Goal: Task Accomplishment & Management: Complete application form

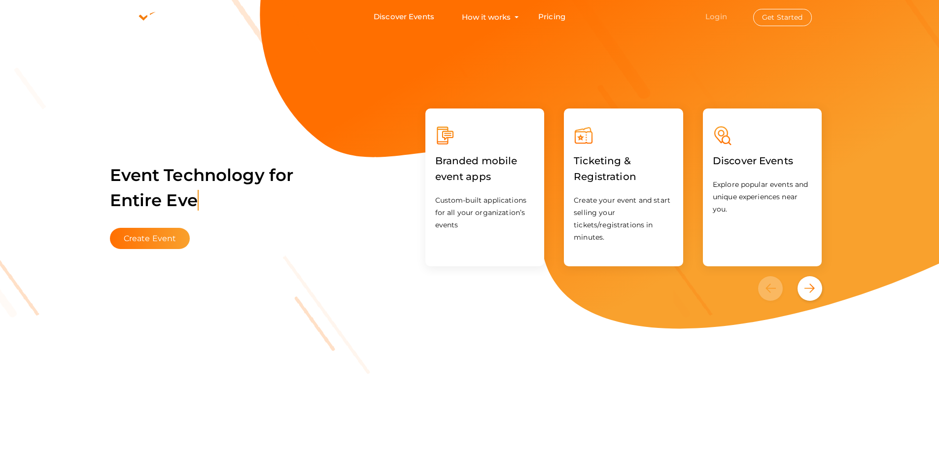
click at [727, 20] on link "Login" at bounding box center [716, 16] width 22 height 9
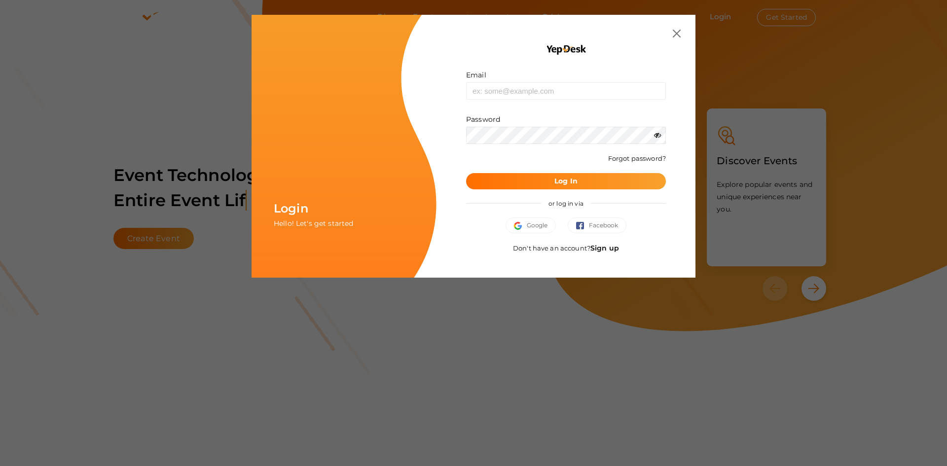
click at [565, 78] on div "Email Invalid email." at bounding box center [566, 85] width 200 height 30
click at [569, 96] on input "text" at bounding box center [566, 90] width 200 height 17
type input "[EMAIL_ADDRESS][DOMAIN_NAME]"
click at [466, 173] on button "Log In" at bounding box center [566, 181] width 200 height 16
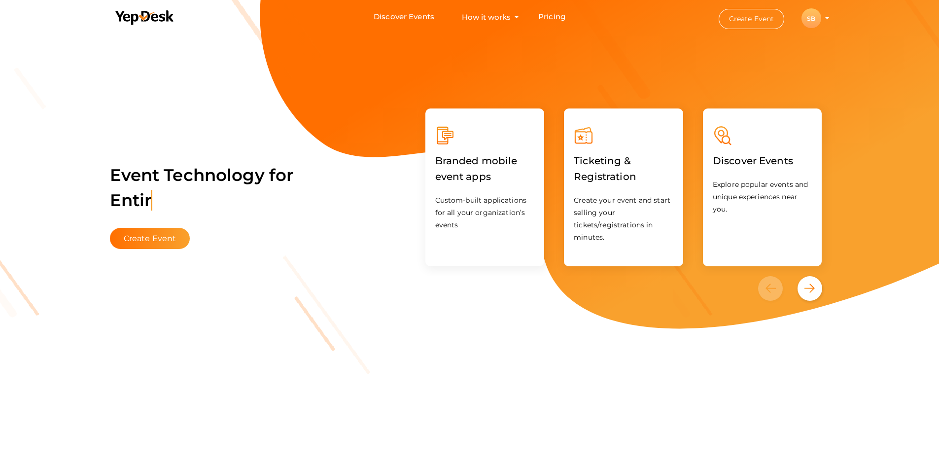
click at [809, 15] on div "SB" at bounding box center [812, 18] width 20 height 20
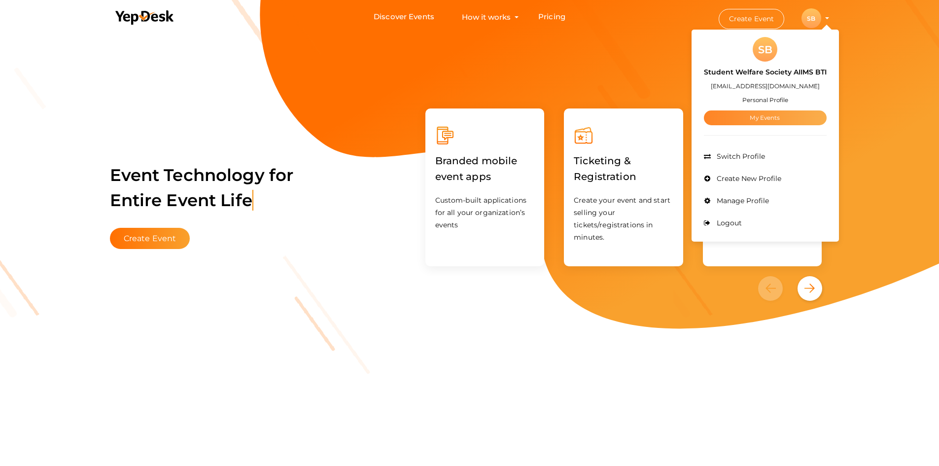
click at [779, 117] on link "My Events" at bounding box center [765, 117] width 123 height 15
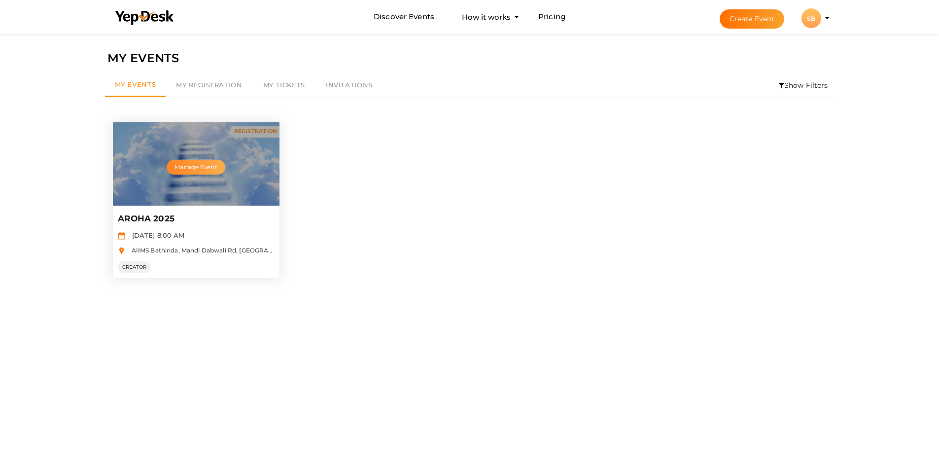
click at [183, 168] on button "Manage Event" at bounding box center [196, 167] width 58 height 15
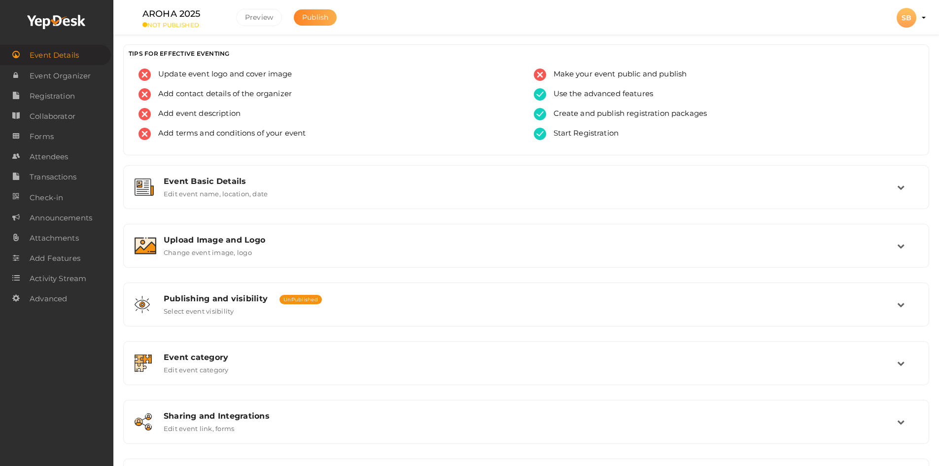
click at [322, 22] on button "Publish" at bounding box center [315, 17] width 43 height 16
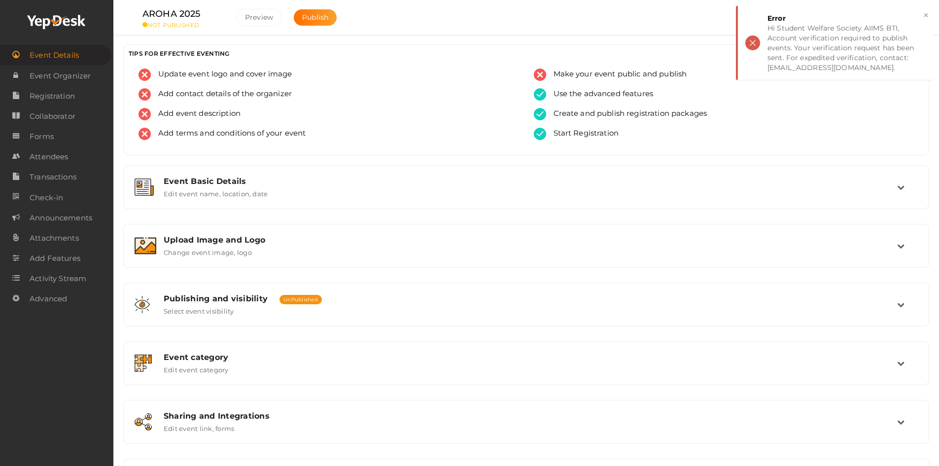
click at [379, 31] on div "AROHA 2025 NOT PUBLISHED Preview Publish Preview SB SB Student Welfare Society …" at bounding box center [526, 17] width 826 height 35
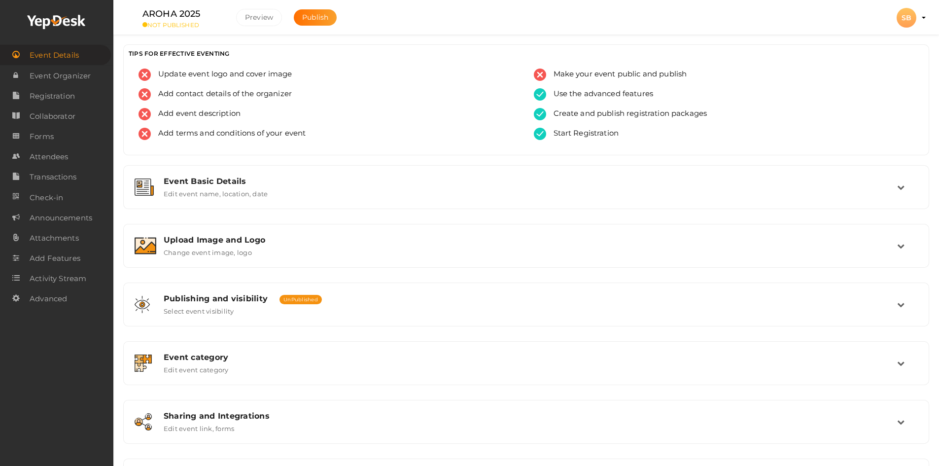
click at [906, 21] on div "SB" at bounding box center [907, 18] width 20 height 20
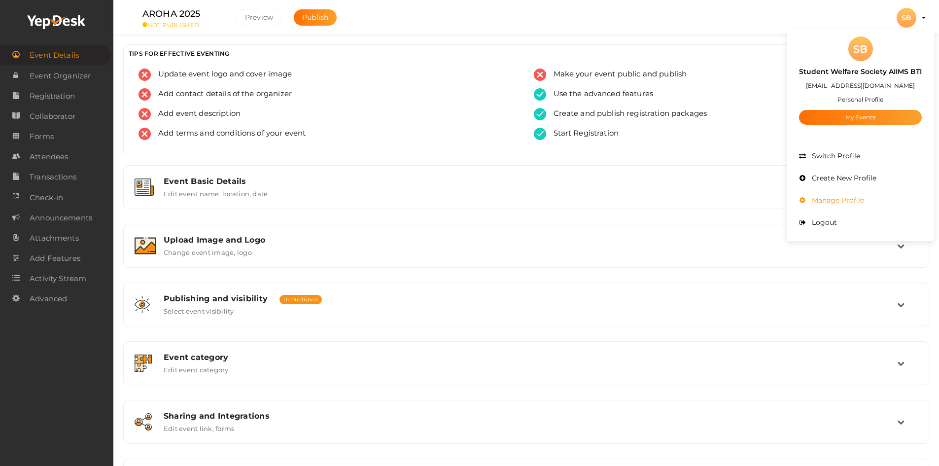
click at [844, 194] on li "Manage Profile" at bounding box center [860, 200] width 123 height 22
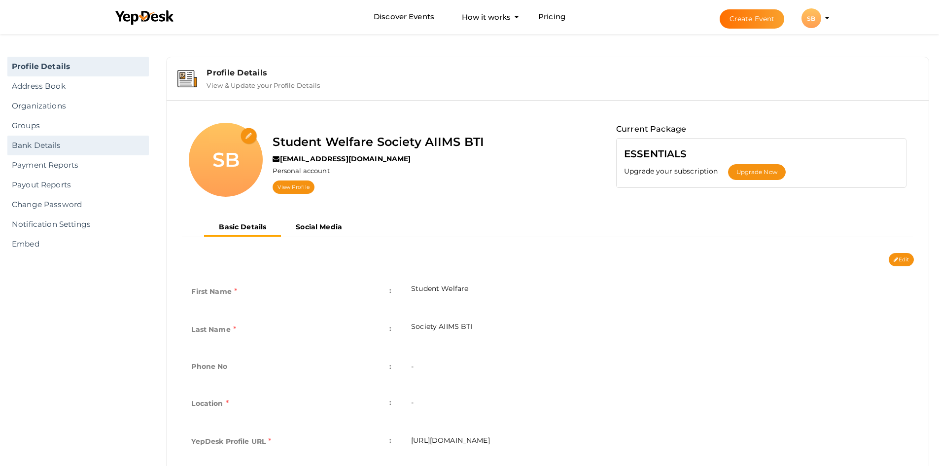
click at [64, 147] on link "Bank Details" at bounding box center [77, 146] width 141 height 20
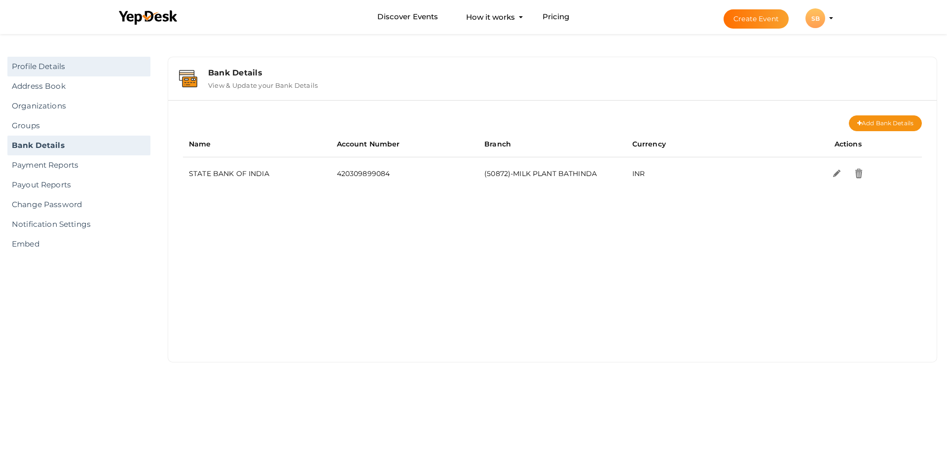
click at [30, 61] on link "Profile Details" at bounding box center [78, 67] width 143 height 20
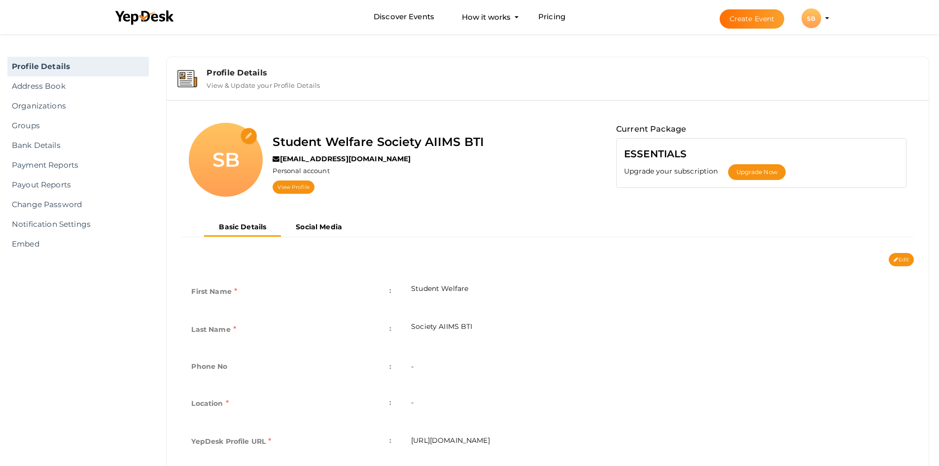
click at [808, 17] on div "SB" at bounding box center [812, 18] width 20 height 20
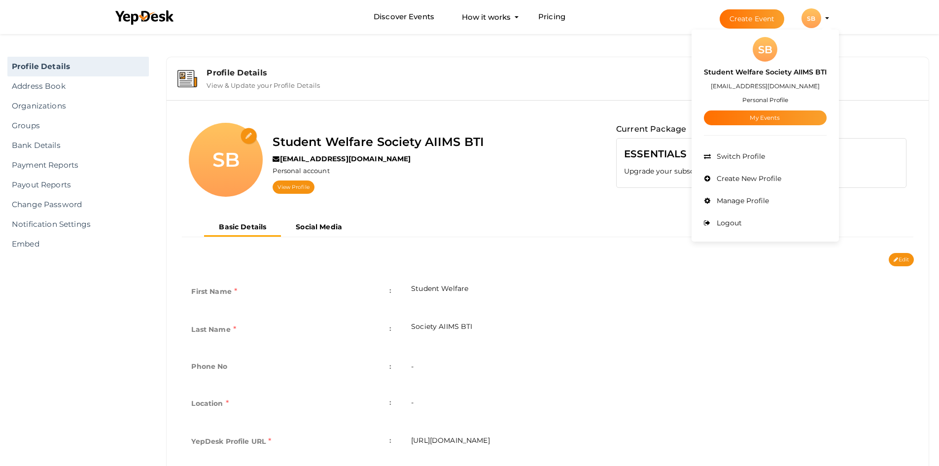
drag, startPoint x: 771, startPoint y: 86, endPoint x: 778, endPoint y: 83, distance: 8.0
click at [778, 83] on label "[EMAIL_ADDRESS][DOMAIN_NAME]" at bounding box center [765, 85] width 109 height 11
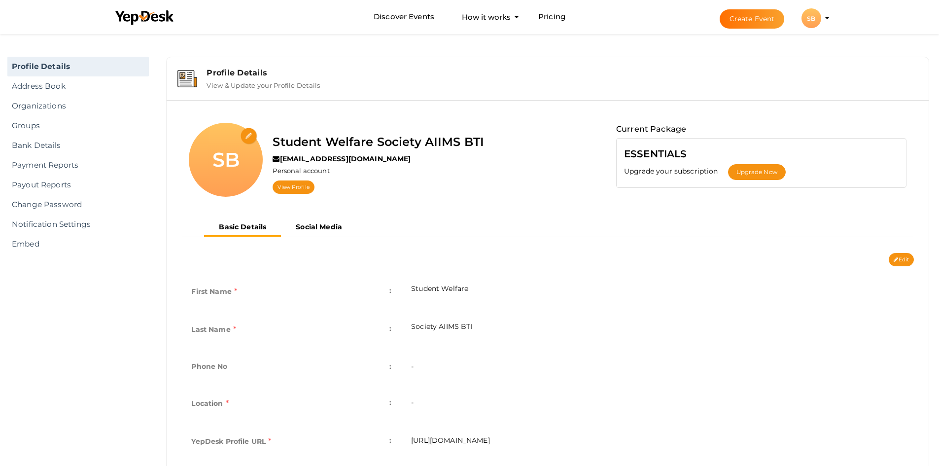
click at [809, 18] on div "SB" at bounding box center [812, 18] width 20 height 20
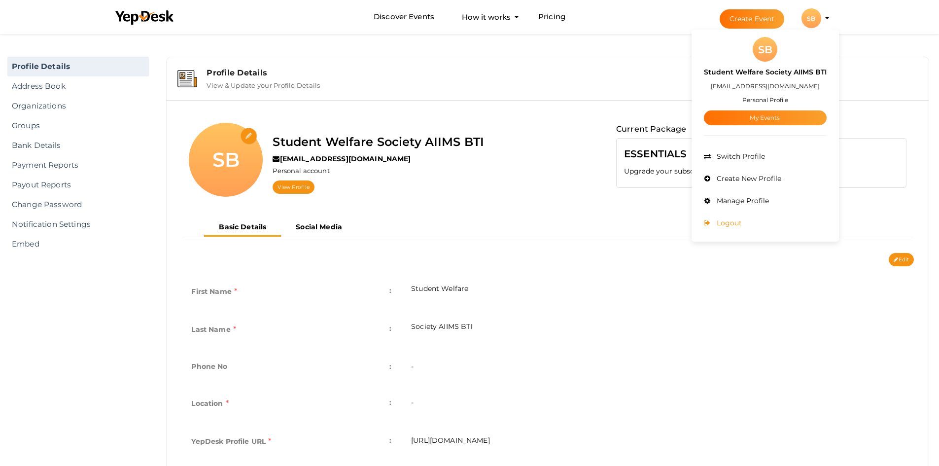
click at [729, 217] on li "Logout" at bounding box center [765, 223] width 123 height 22
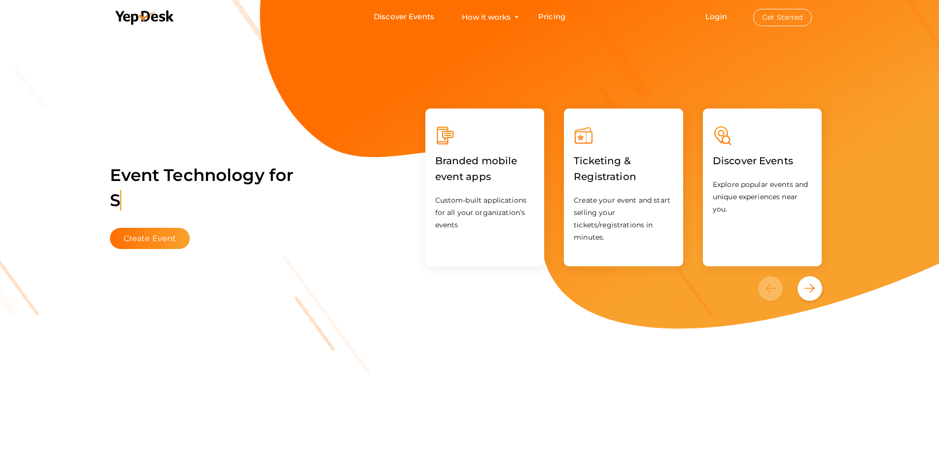
click at [766, 18] on button "Get Started" at bounding box center [782, 17] width 59 height 17
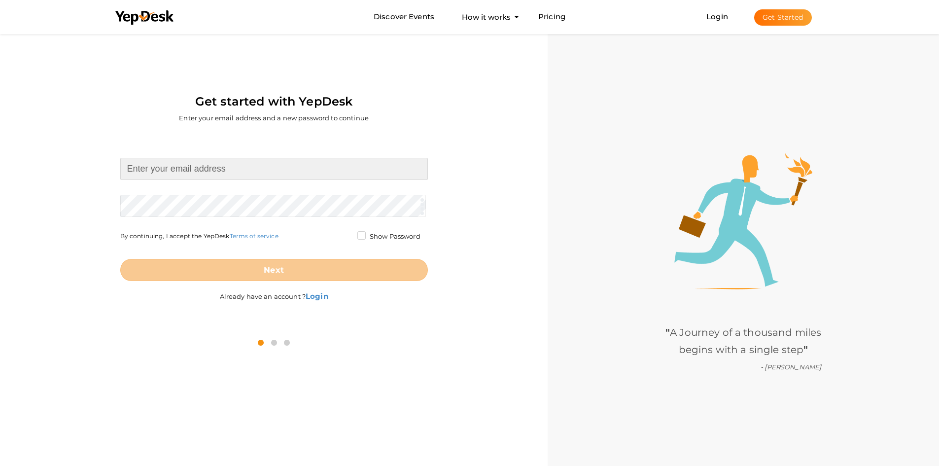
click at [214, 178] on input at bounding box center [274, 169] width 308 height 22
paste input "[EMAIL_ADDRESS][DOMAIN_NAME]"
type input "[EMAIL_ADDRESS][DOMAIN_NAME]"
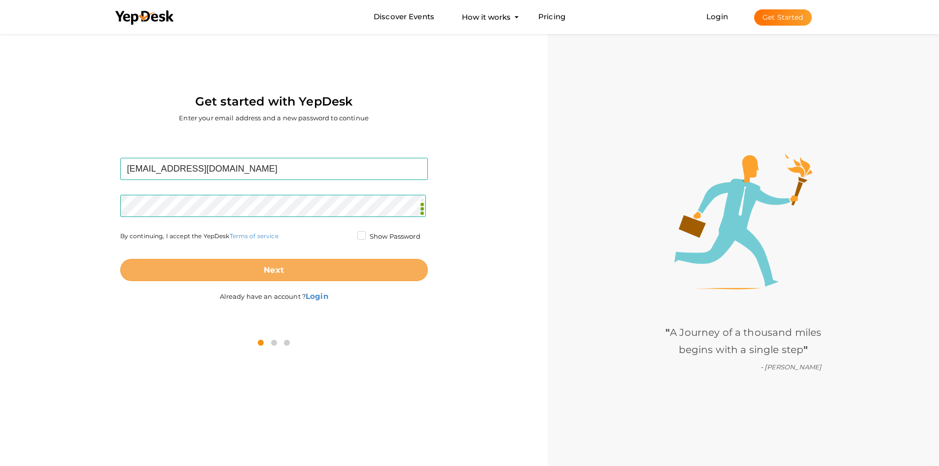
click at [240, 265] on button "Next" at bounding box center [274, 270] width 308 height 22
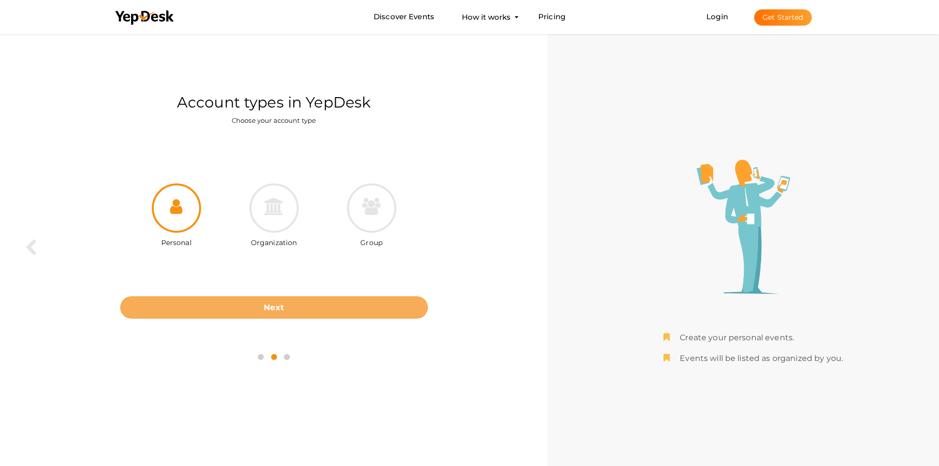
click at [302, 303] on button "Next" at bounding box center [274, 307] width 308 height 22
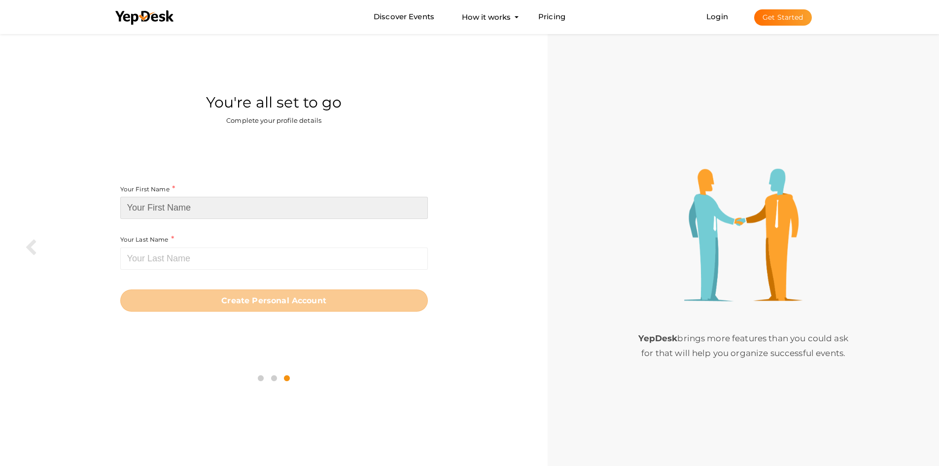
click at [307, 211] on input at bounding box center [274, 208] width 308 height 22
type input "AROHA"
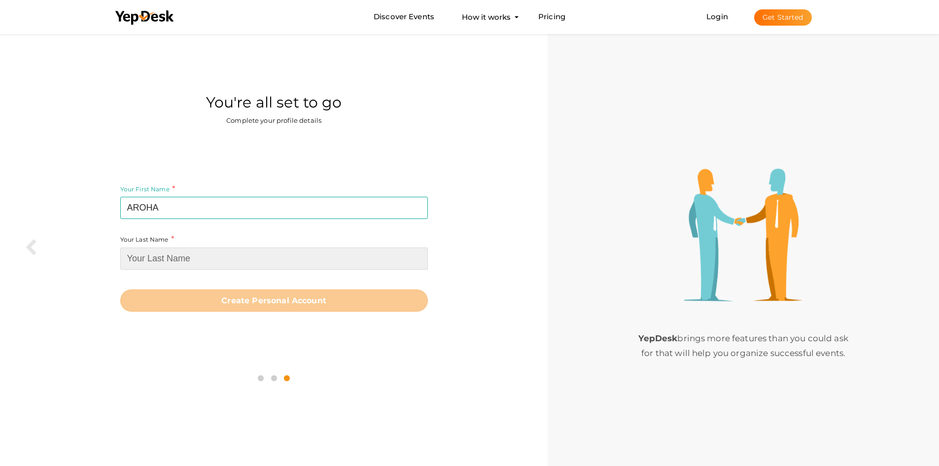
click at [312, 256] on input at bounding box center [274, 258] width 308 height 22
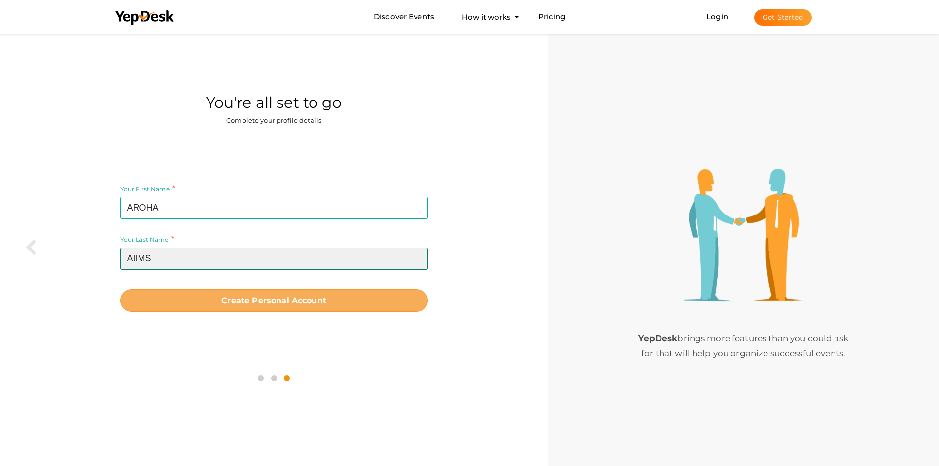
type input "AIIMS"
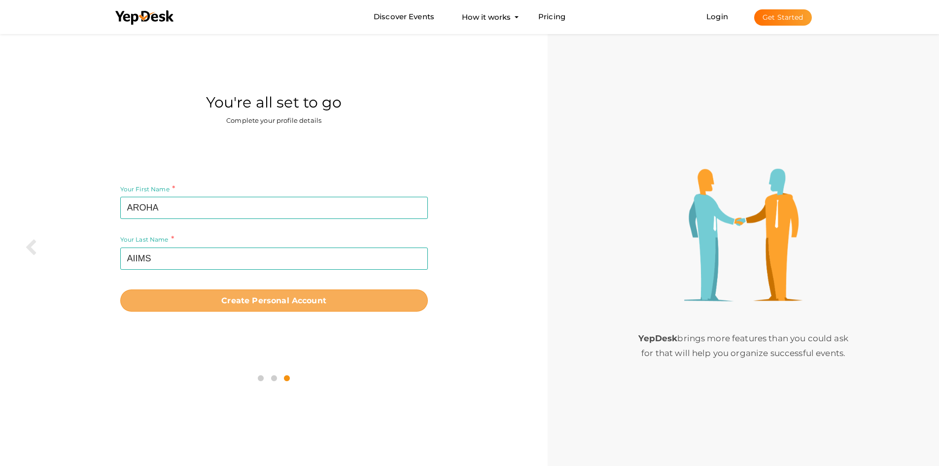
click at [321, 304] on b "Create Personal Account" at bounding box center [273, 300] width 105 height 9
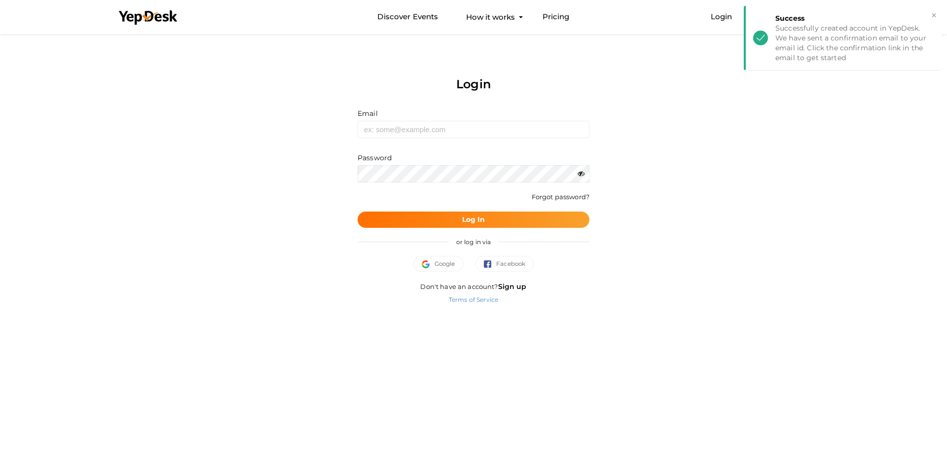
click at [438, 117] on div "Email Invalid email." at bounding box center [473, 123] width 232 height 30
click at [440, 127] on input "text" at bounding box center [473, 129] width 232 height 17
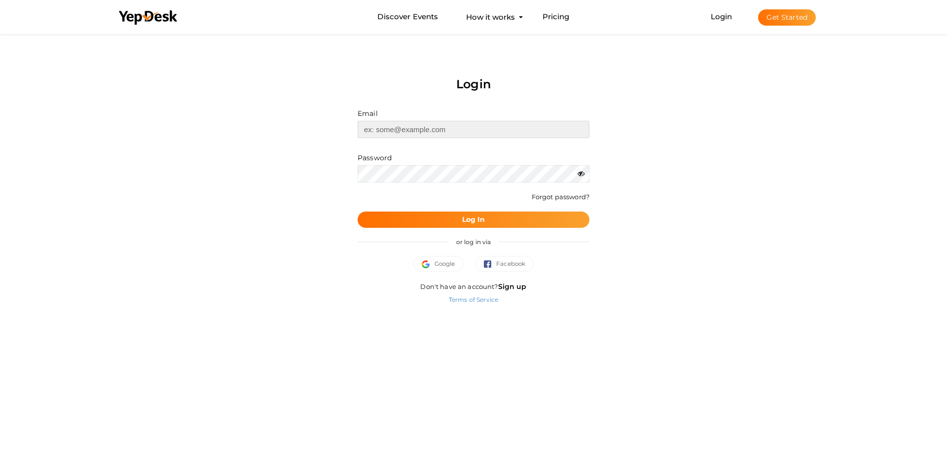
type input "[EMAIL_ADDRESS][DOMAIN_NAME]"
click at [357, 211] on button "Log In" at bounding box center [473, 219] width 232 height 16
click at [578, 175] on icon at bounding box center [580, 173] width 7 height 7
click at [579, 175] on icon at bounding box center [580, 173] width 7 height 7
click at [140, 159] on div "Login Email arohaaiims2025@gmail.com Invalid email. Password Wrong Credentials …" at bounding box center [473, 174] width 739 height 284
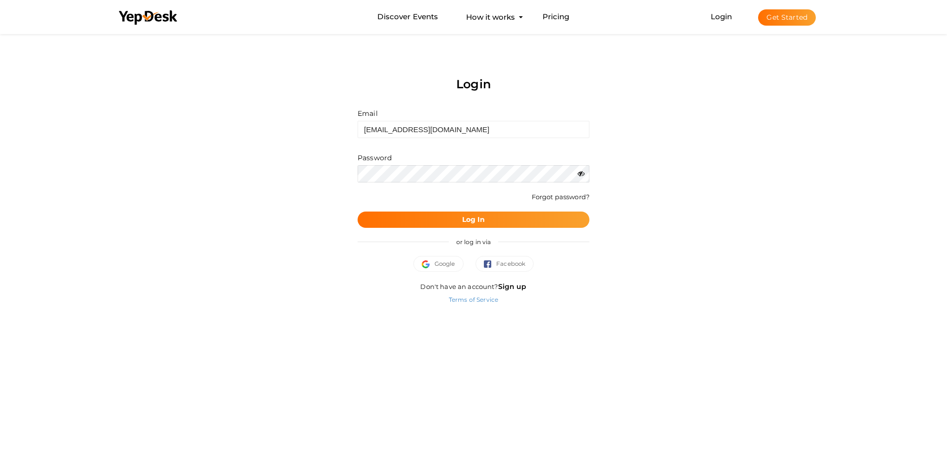
click at [357, 211] on button "Log In" at bounding box center [473, 219] width 232 height 16
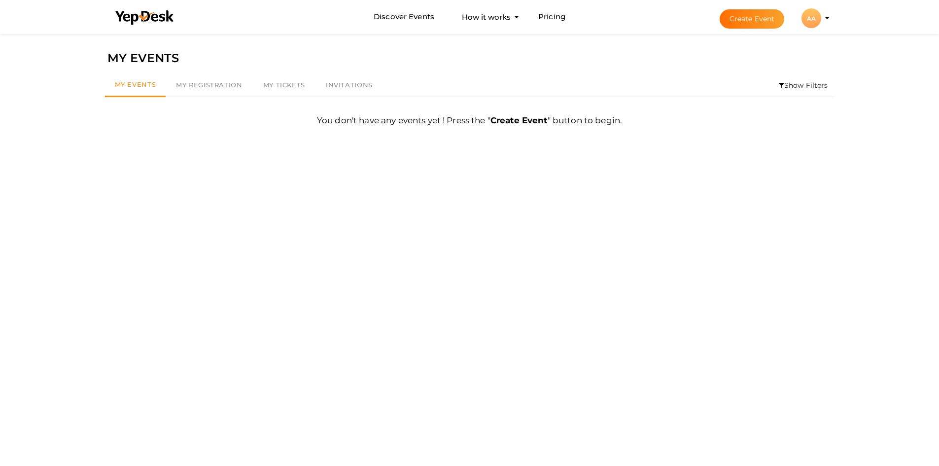
click at [763, 20] on button "Create Event" at bounding box center [752, 18] width 65 height 19
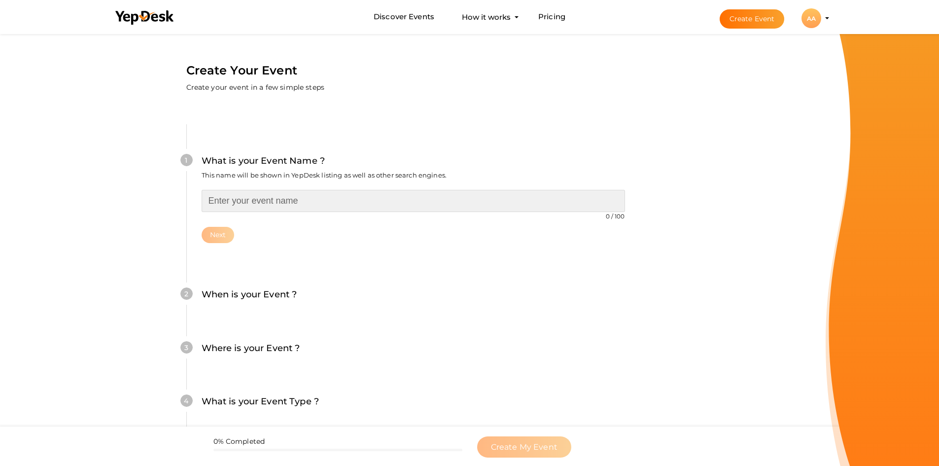
click at [307, 195] on input "text" at bounding box center [413, 201] width 423 height 22
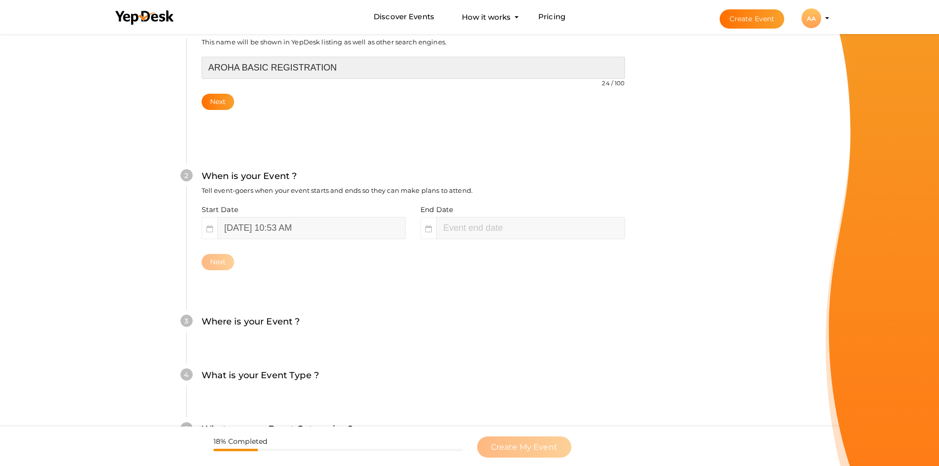
scroll to position [150, 0]
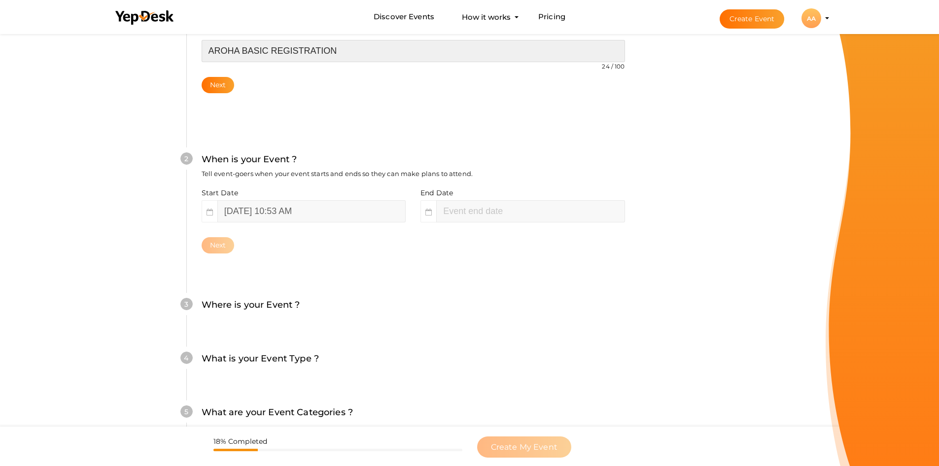
type input "AROHA BASIC REGISTRATION"
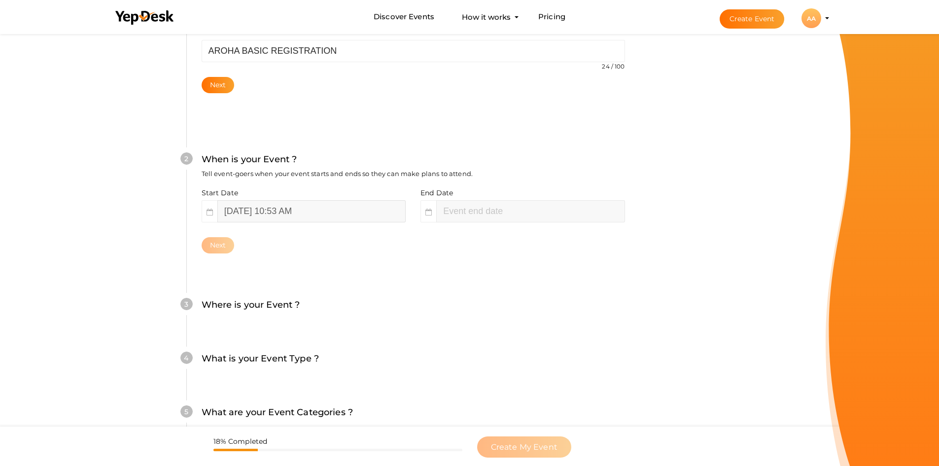
click at [281, 220] on input "September 12, 2025 10:53 AM" at bounding box center [311, 211] width 188 height 22
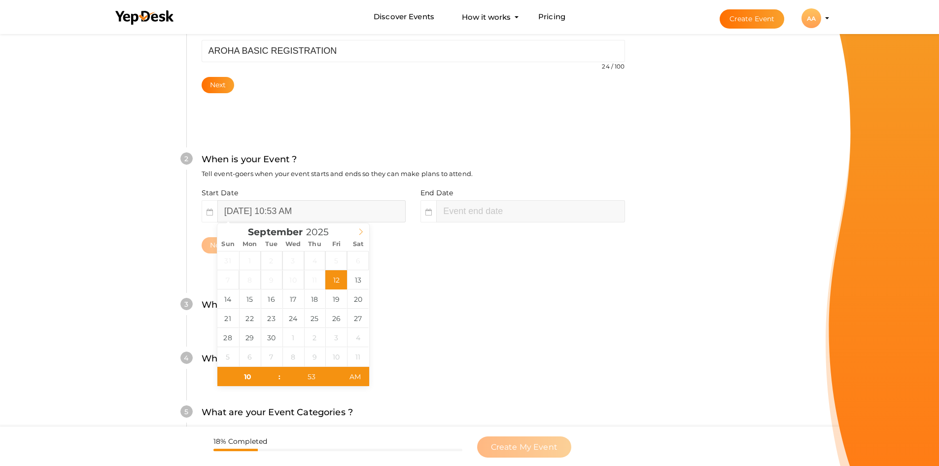
click at [359, 231] on icon at bounding box center [360, 231] width 7 height 7
type input "October 3, 2025 10:53 AM"
click at [295, 375] on input "53" at bounding box center [311, 377] width 61 height 20
type input "00"
type input "October 3, 2025 10:00 AM"
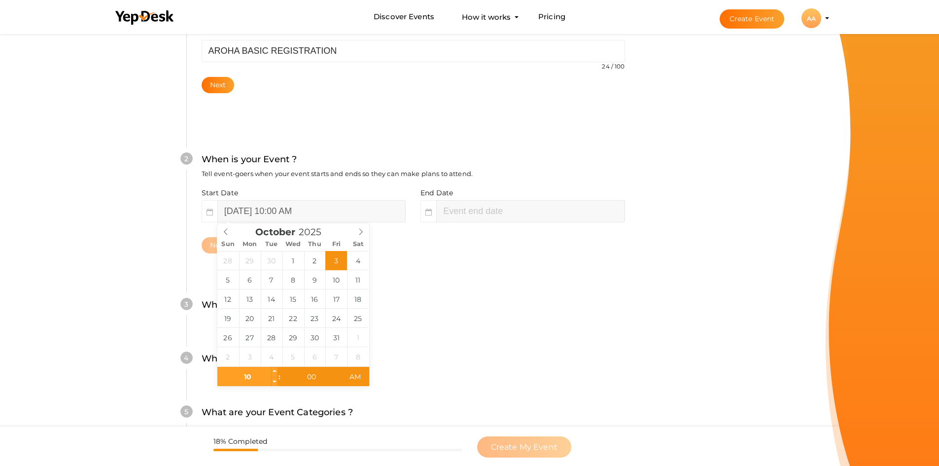
click at [262, 383] on input "10" at bounding box center [247, 377] width 61 height 20
type input "11"
type input "October 3, 2025 11:00 AM"
type input "12"
type input "October 3, 2025 12:00 PM"
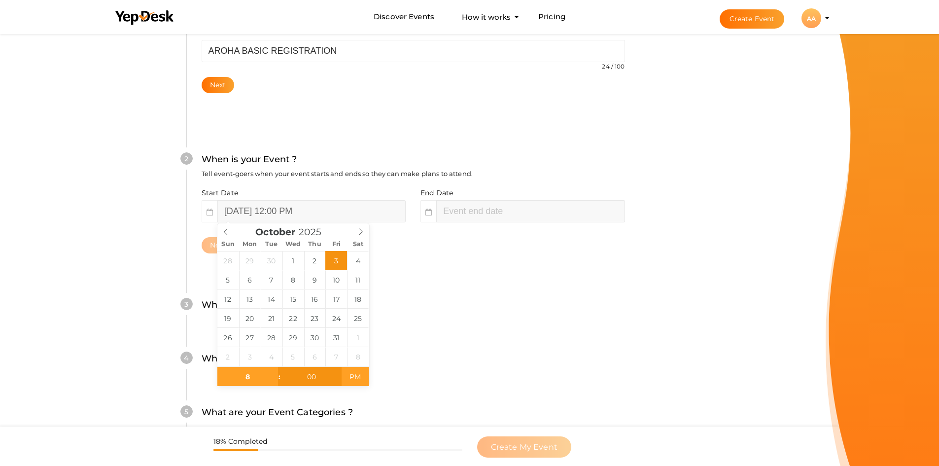
type input "08"
type input "October 3, 2025 8:00 AM"
click at [360, 379] on span "AM" at bounding box center [355, 377] width 27 height 20
type input "10"
click at [392, 327] on div "3 Where is your Event ? Tell event-goers where your event location is. Venue On…" at bounding box center [413, 310] width 454 height 54
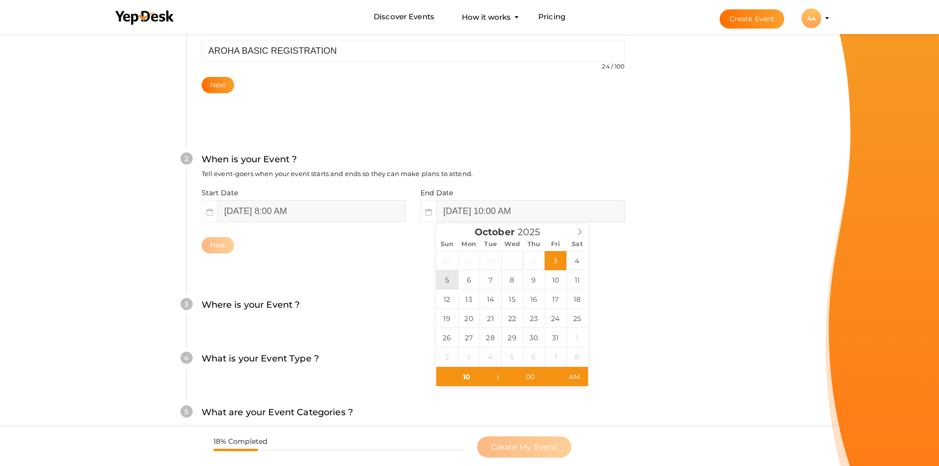
type input "October 5, 2025 10:00 AM"
type input "12"
type input "October 5, 2025 12:00 AM"
click at [669, 279] on div "Create Your Event Create your event in a few simple steps What is your Event Na…" at bounding box center [412, 251] width 527 height 738
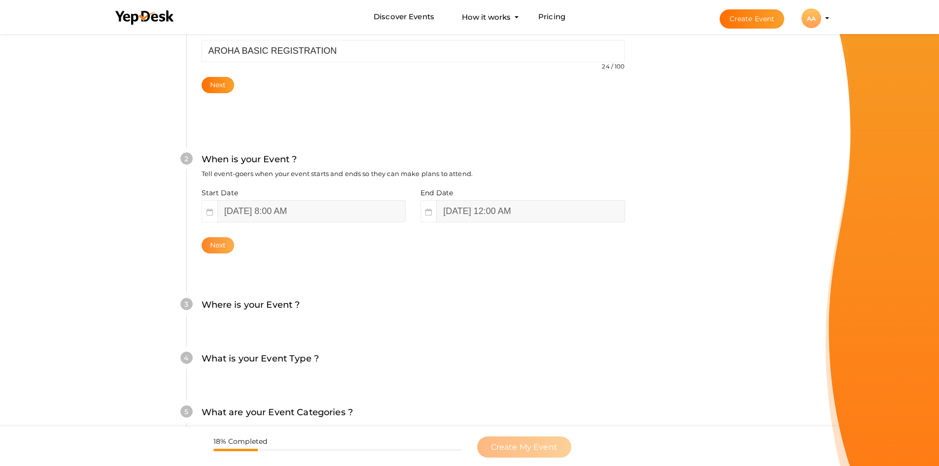
click at [225, 243] on button "Next" at bounding box center [218, 245] width 33 height 16
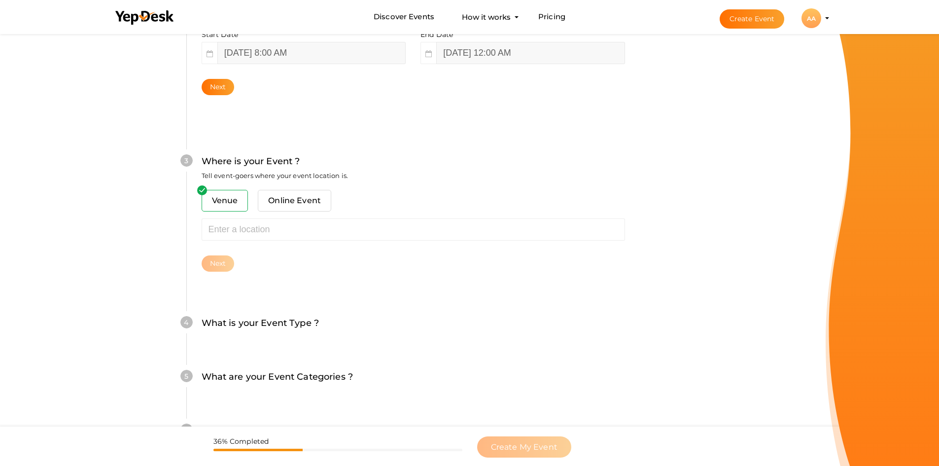
scroll to position [310, 0]
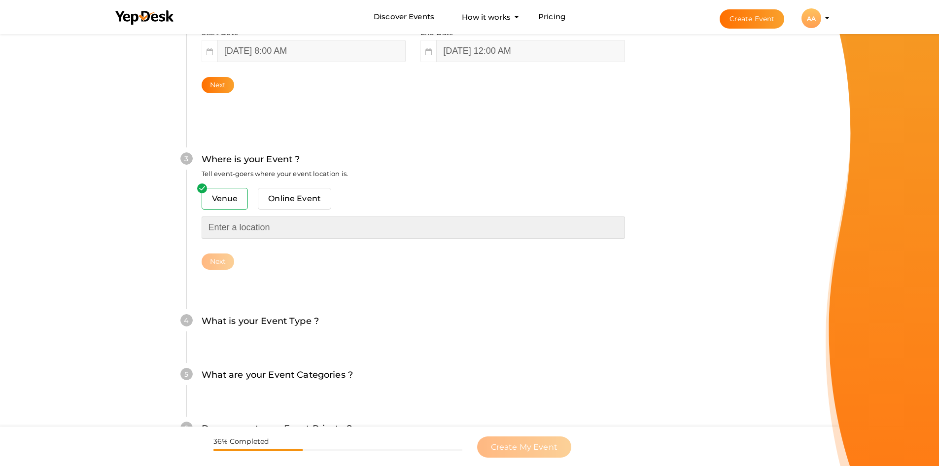
click at [251, 233] on input "text" at bounding box center [413, 227] width 423 height 22
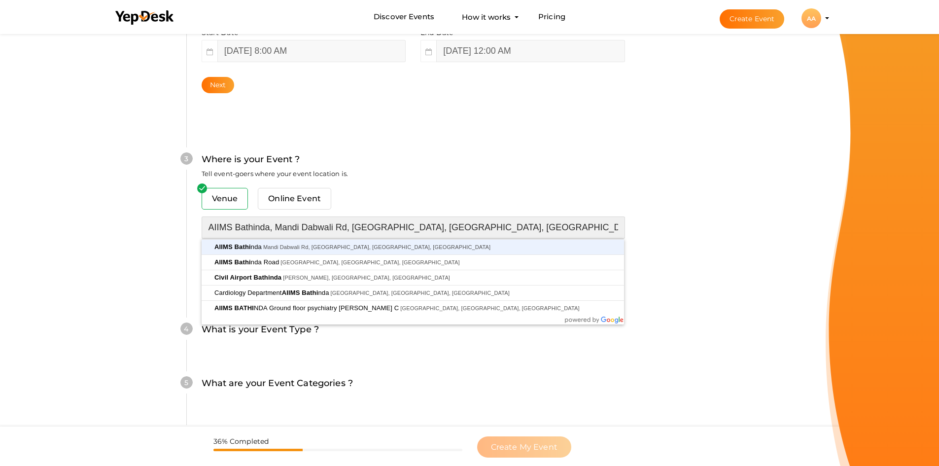
type input "AIIMS Bathinda, Mandi Dabwali Rd, Bathinda, Punjab, India"
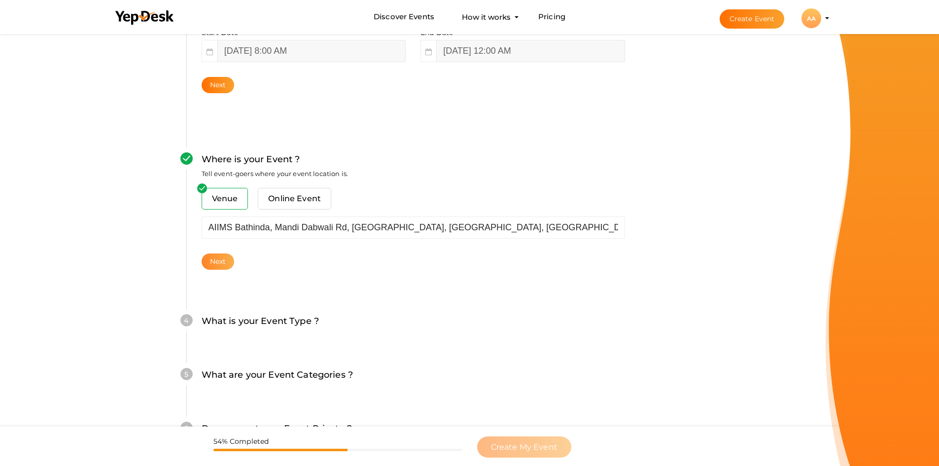
click at [214, 263] on button "Next" at bounding box center [218, 261] width 33 height 16
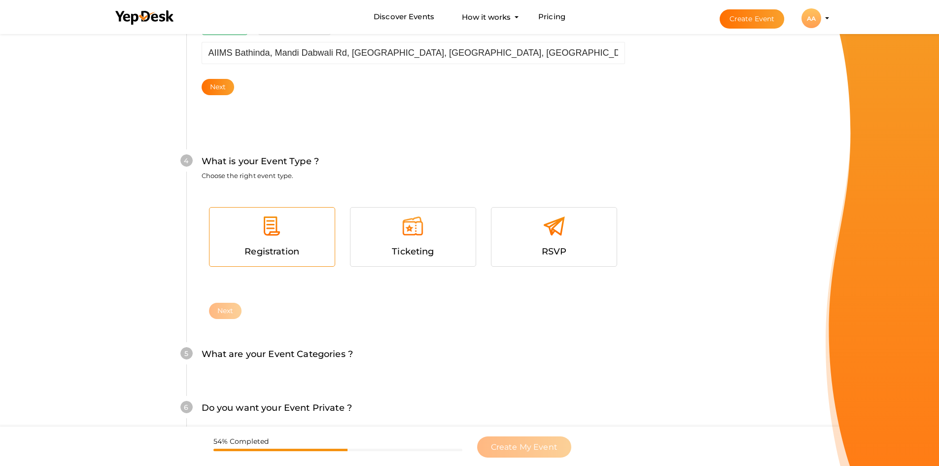
scroll to position [487, 0]
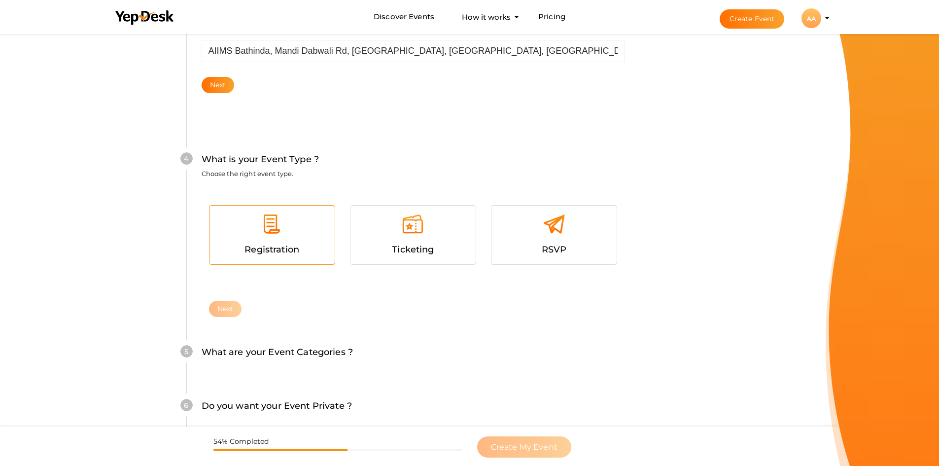
click at [259, 259] on div "Registration" at bounding box center [272, 235] width 125 height 59
click at [230, 307] on button "Next" at bounding box center [225, 309] width 33 height 16
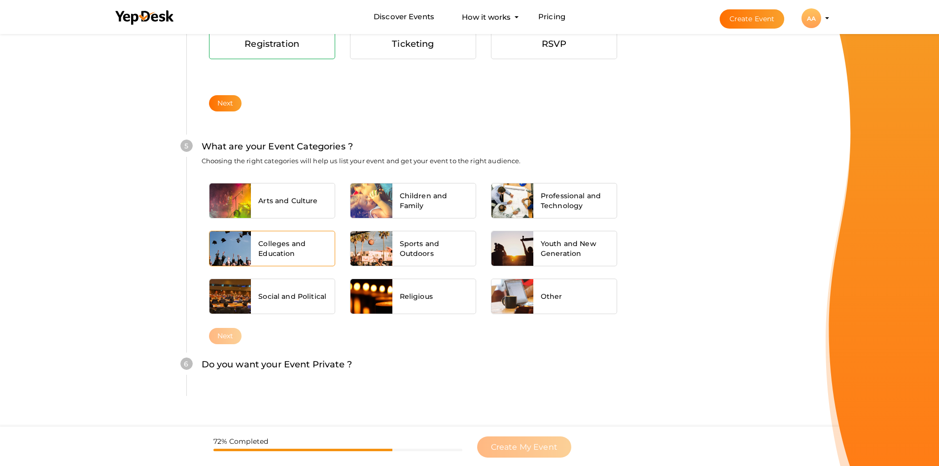
scroll to position [694, 0]
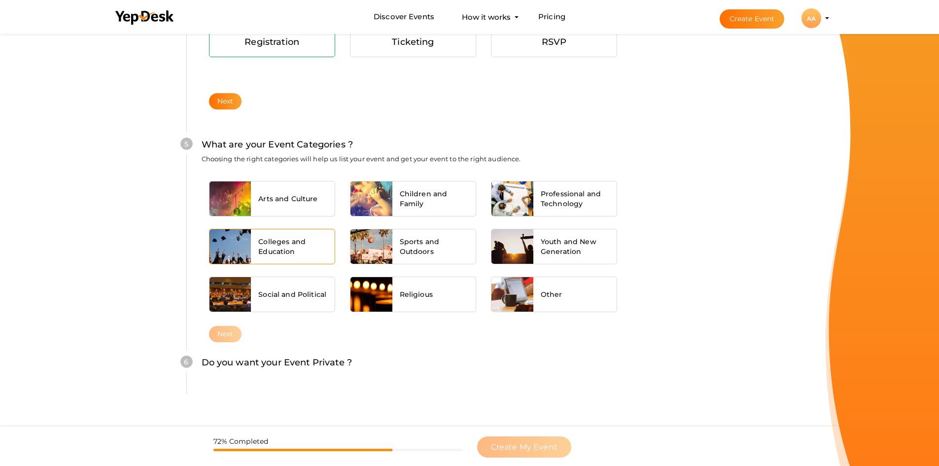
click at [303, 250] on span "Colleges and Education" at bounding box center [292, 247] width 69 height 20
click at [235, 332] on button "Next" at bounding box center [225, 334] width 33 height 16
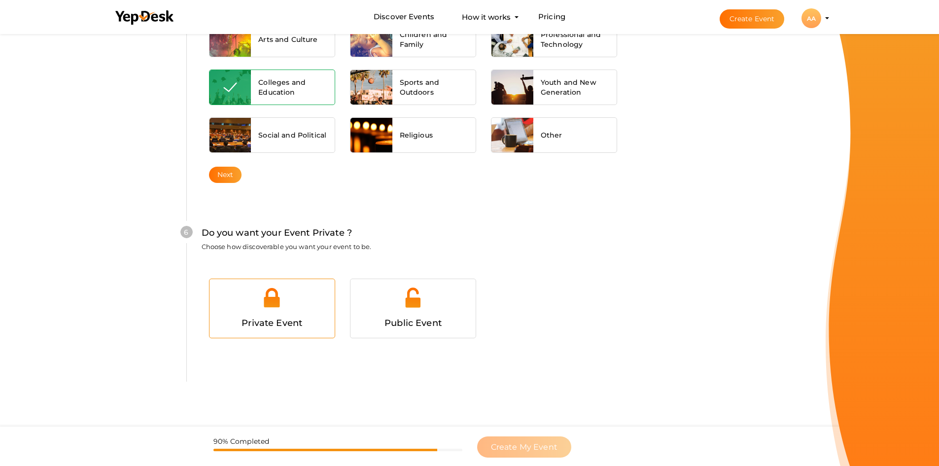
scroll to position [907, 0]
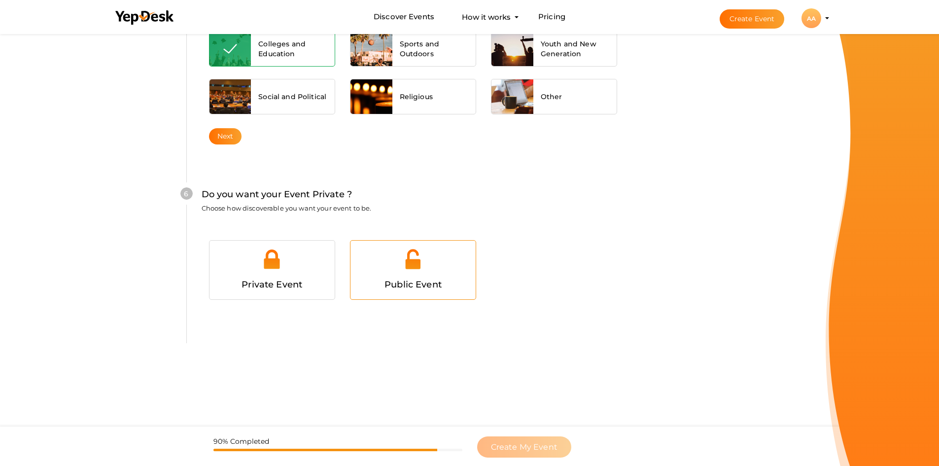
click at [395, 275] on div at bounding box center [413, 263] width 110 height 30
click at [511, 443] on span "Create My Event" at bounding box center [524, 446] width 67 height 9
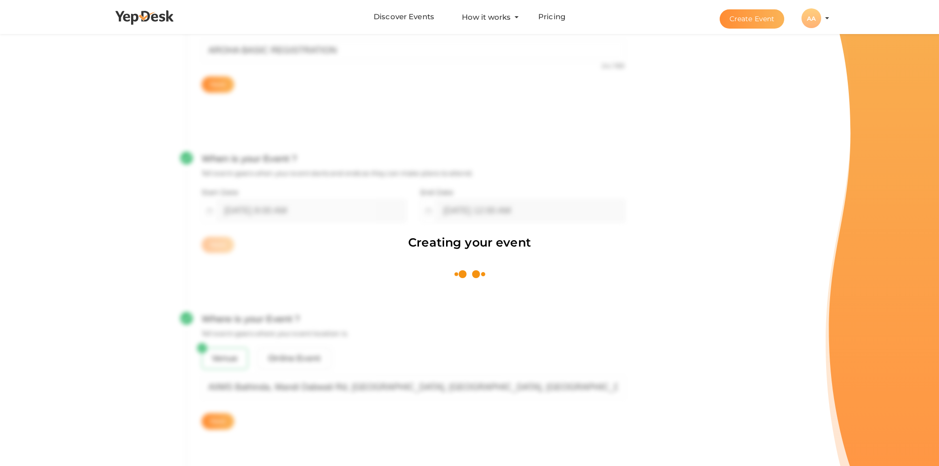
scroll to position [148, 0]
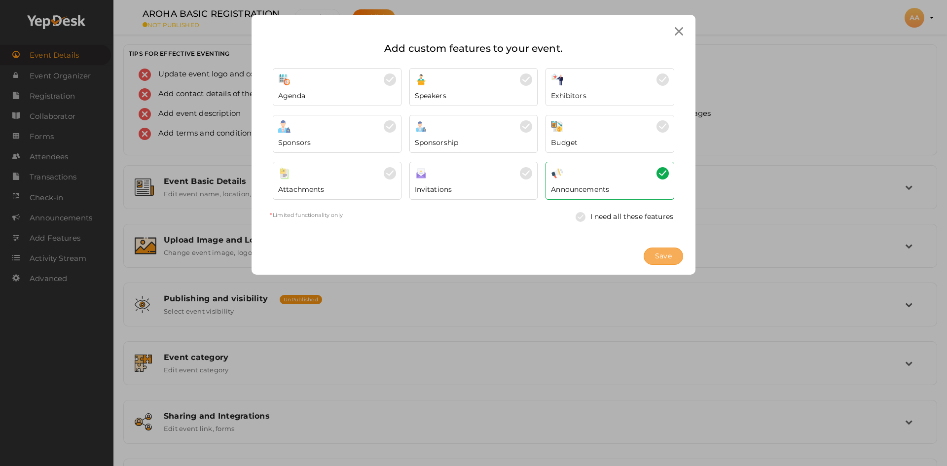
click at [676, 253] on button "Save" at bounding box center [662, 255] width 39 height 17
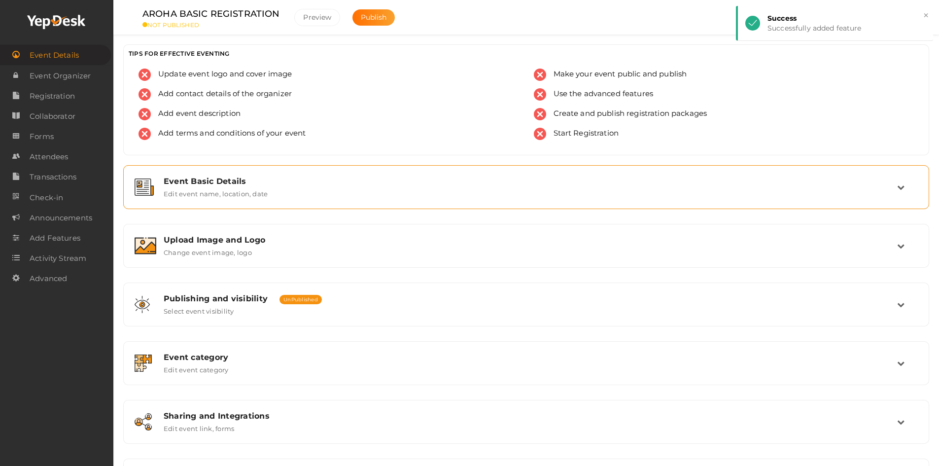
click at [200, 191] on label "Edit event name, location, date" at bounding box center [216, 192] width 104 height 12
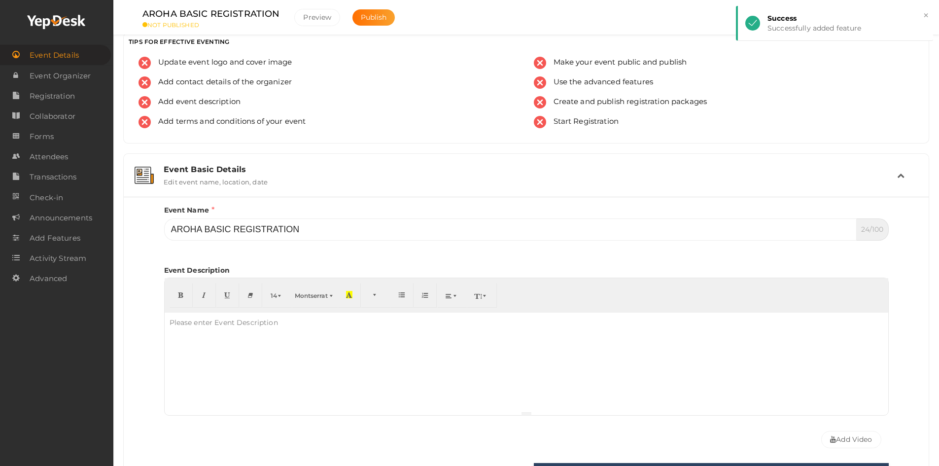
scroll to position [16, 0]
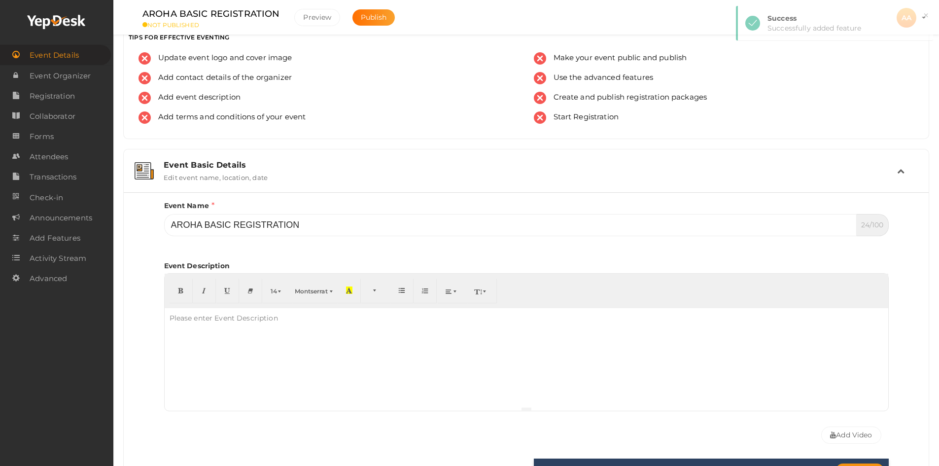
click at [210, 161] on div "Event Basic Details" at bounding box center [531, 164] width 734 height 9
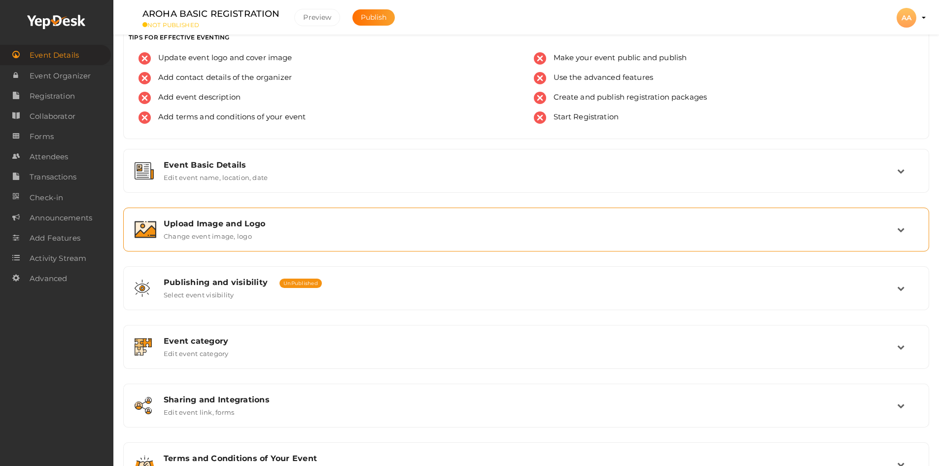
click at [240, 230] on label "Change event image, logo" at bounding box center [208, 234] width 88 height 12
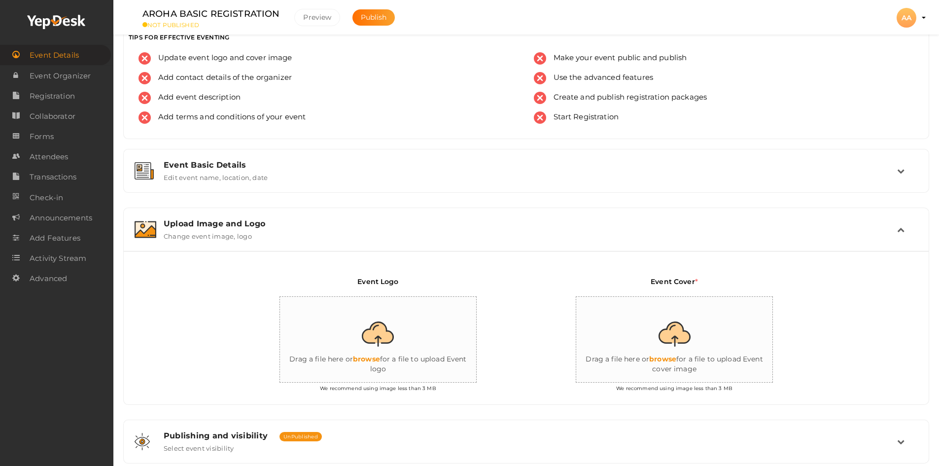
click at [686, 354] on input "file" at bounding box center [674, 340] width 197 height 86
type input "C:\fakepath\anil s.jpg"
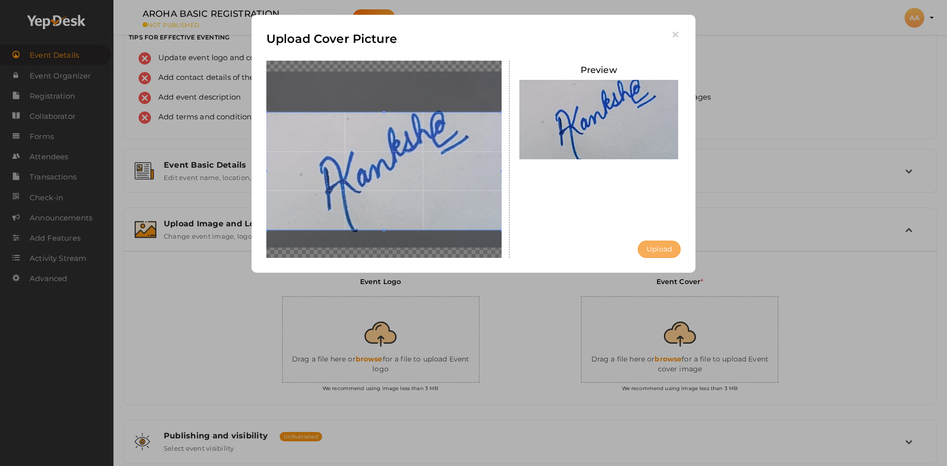
click at [647, 247] on button "Upload" at bounding box center [658, 249] width 43 height 17
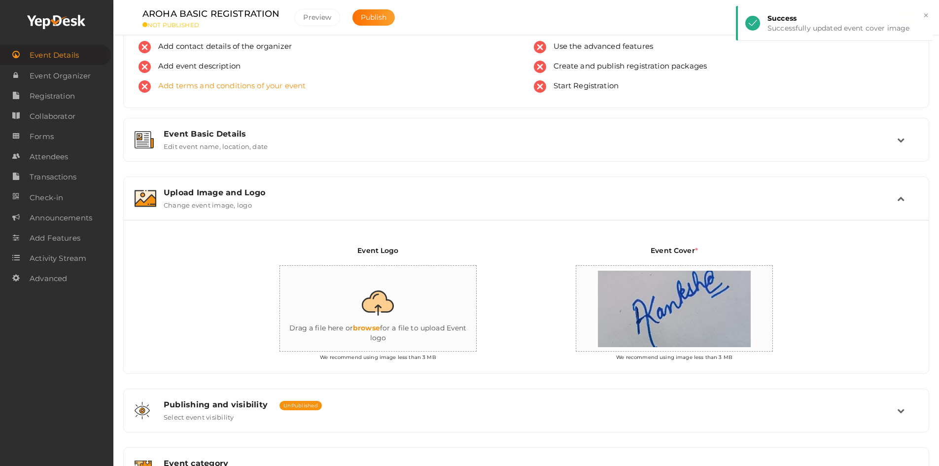
scroll to position [49, 0]
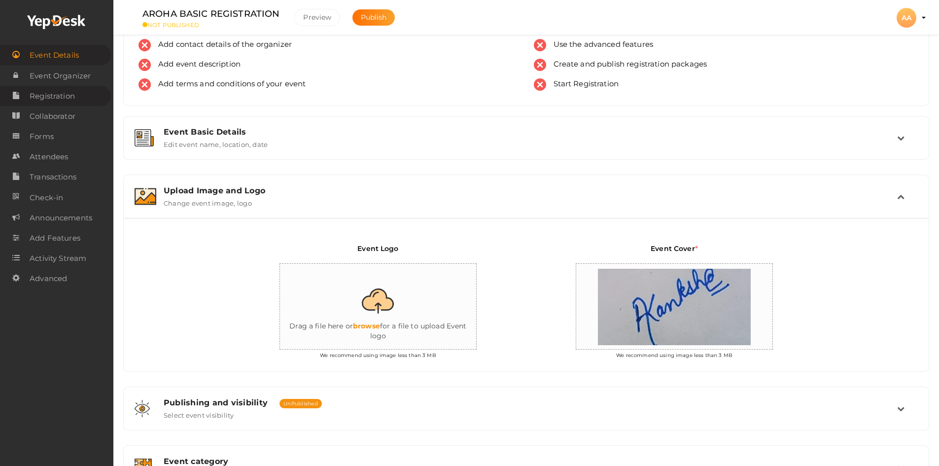
click at [46, 98] on span "Registration" at bounding box center [52, 96] width 45 height 20
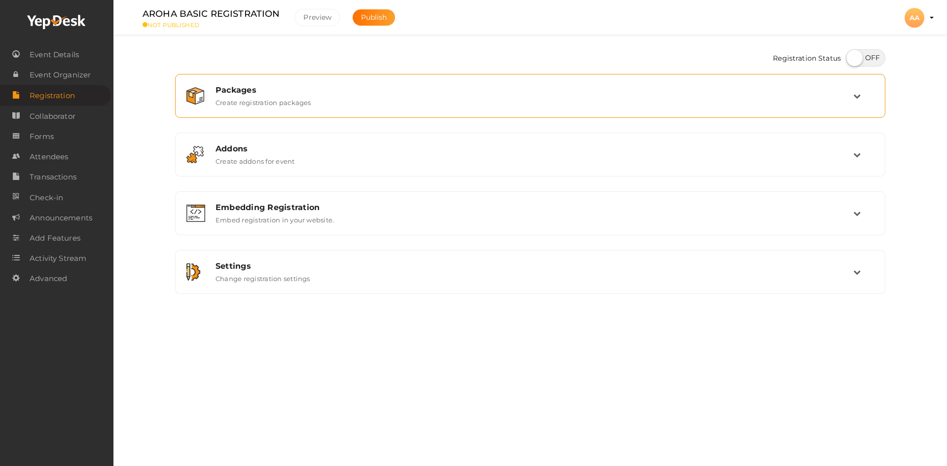
click at [217, 104] on label "Create registration packages" at bounding box center [263, 101] width 96 height 12
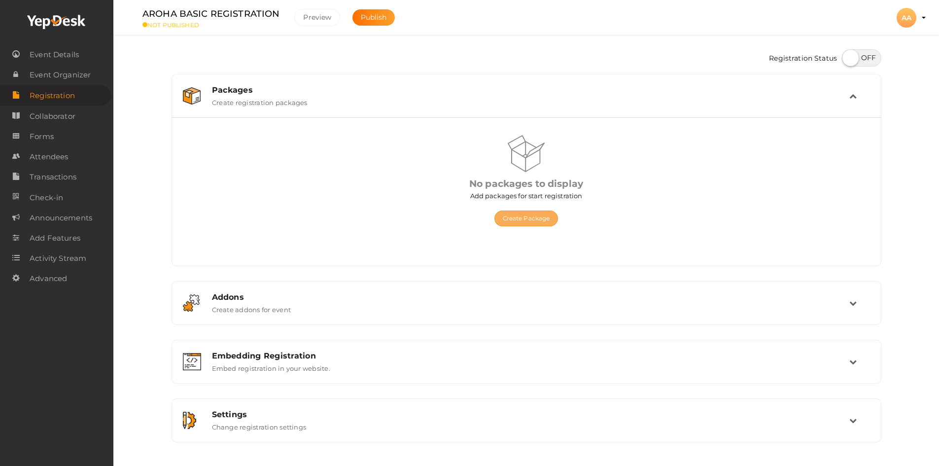
click at [529, 225] on div "No packages to display Add packages for start registration Create Package Publi…" at bounding box center [526, 196] width 679 height 123
click at [527, 218] on button "Create Package" at bounding box center [526, 219] width 64 height 16
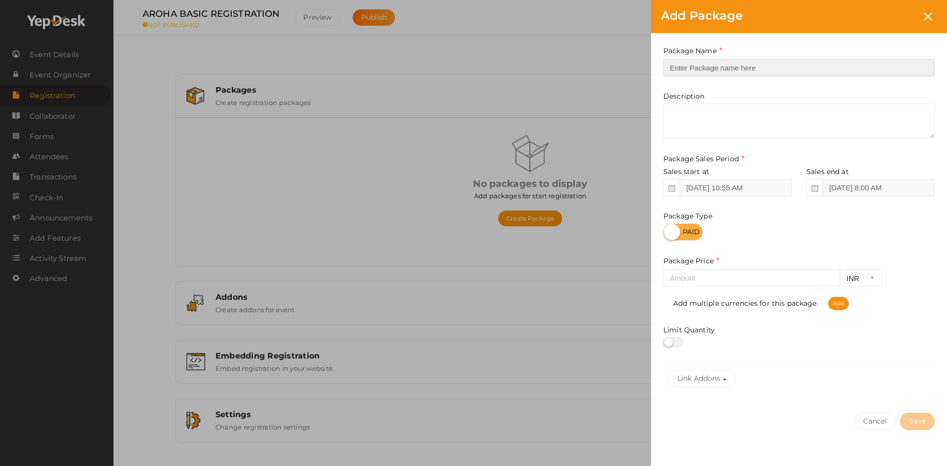
click at [694, 70] on input "text" at bounding box center [798, 67] width 271 height 17
type input "br"
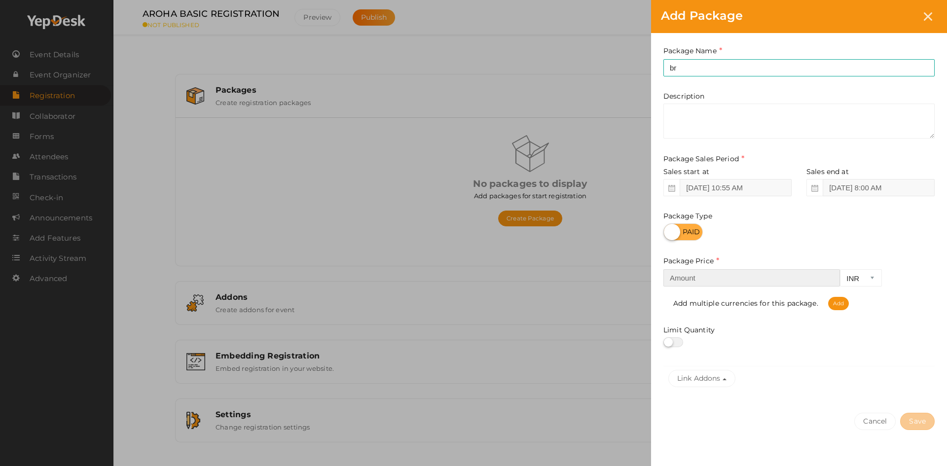
click at [701, 275] on input "number" at bounding box center [751, 277] width 176 height 17
type input "100"
click at [913, 423] on button "Save" at bounding box center [917, 421] width 35 height 17
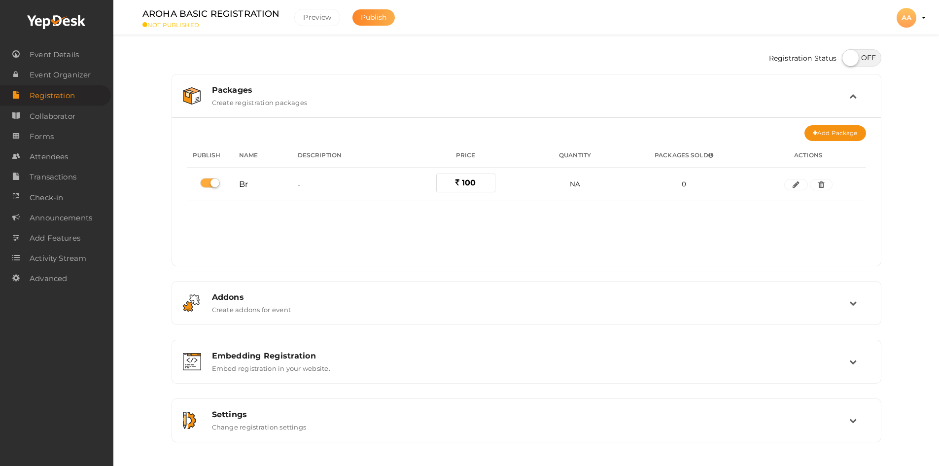
click at [387, 18] on button "Publish" at bounding box center [373, 17] width 43 height 16
